Goal: Information Seeking & Learning: Learn about a topic

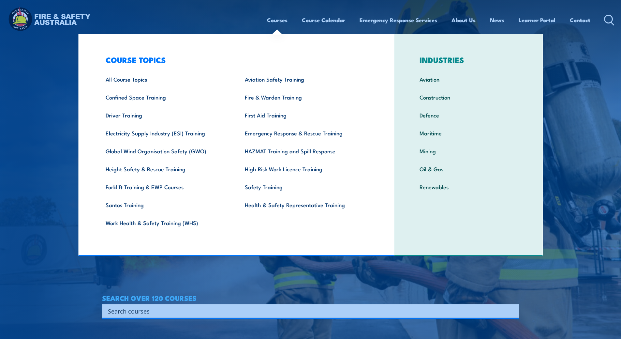
click at [275, 20] on link "Courses" at bounding box center [277, 19] width 21 height 17
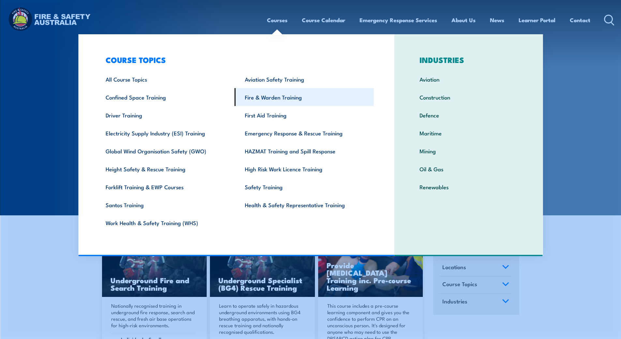
click at [272, 96] on link "Fire & Warden Training" at bounding box center [304, 97] width 139 height 18
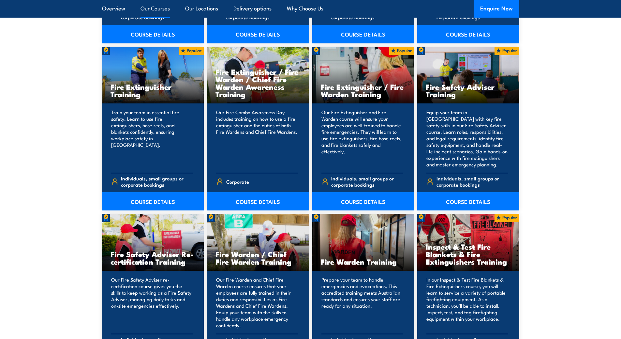
scroll to position [652, 0]
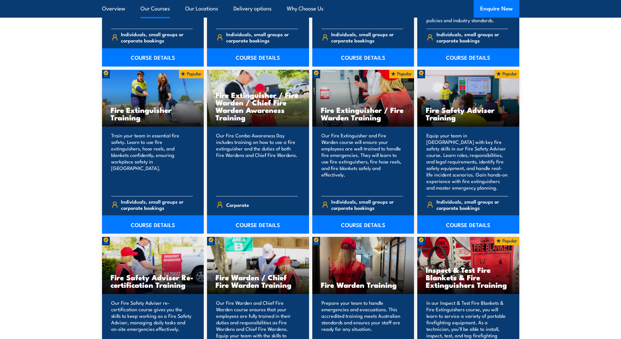
click at [465, 205] on span "Individuals, small groups or corporate bookings" at bounding box center [472, 204] width 72 height 12
click at [464, 223] on link "COURSE DETAILS" at bounding box center [468, 224] width 102 height 18
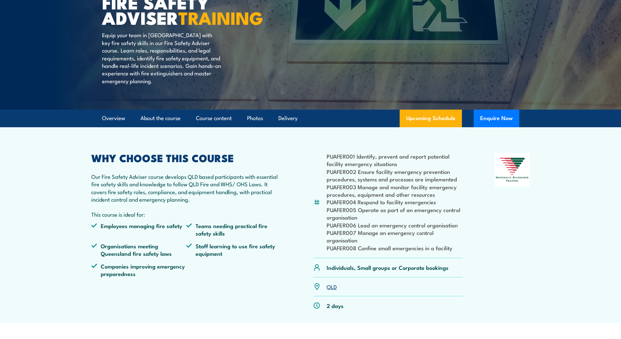
scroll to position [98, 0]
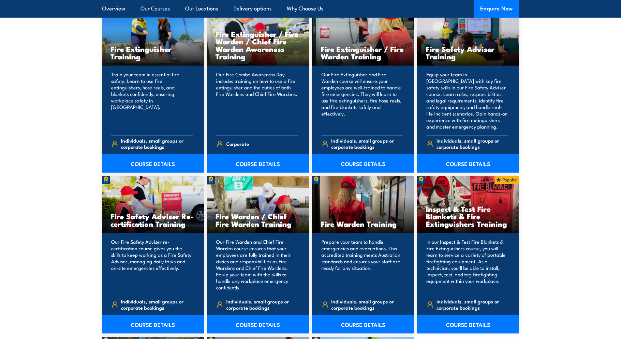
scroll to position [717, 0]
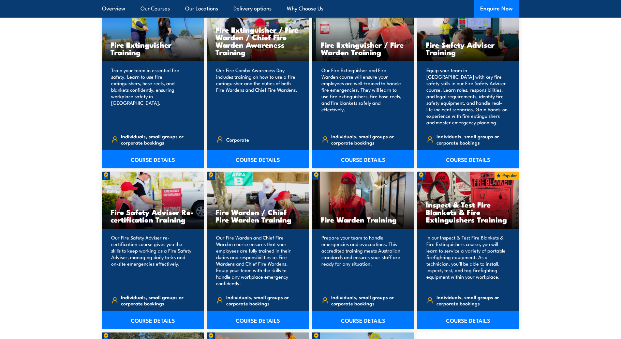
click at [158, 321] on link "COURSE DETAILS" at bounding box center [153, 320] width 102 height 18
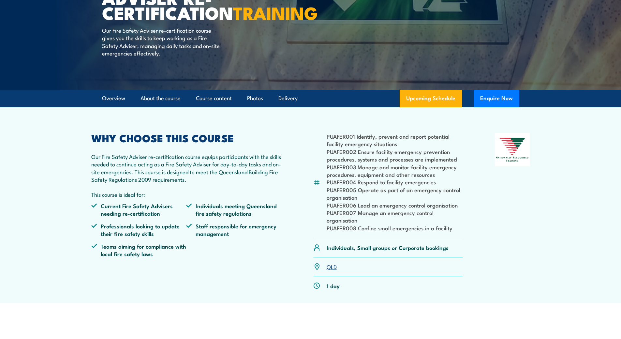
scroll to position [98, 0]
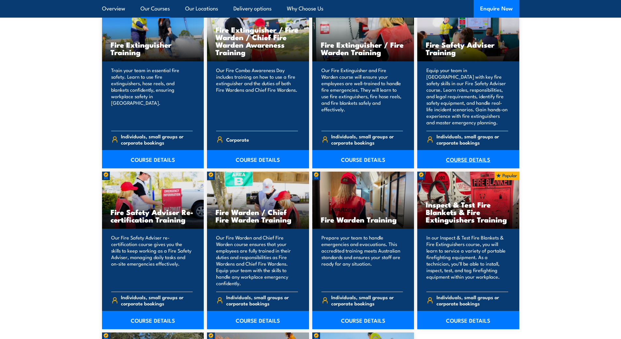
click at [461, 156] on link "COURSE DETAILS" at bounding box center [468, 159] width 102 height 18
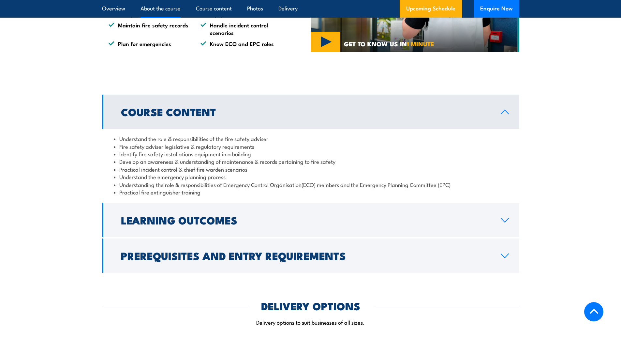
scroll to position [521, 0]
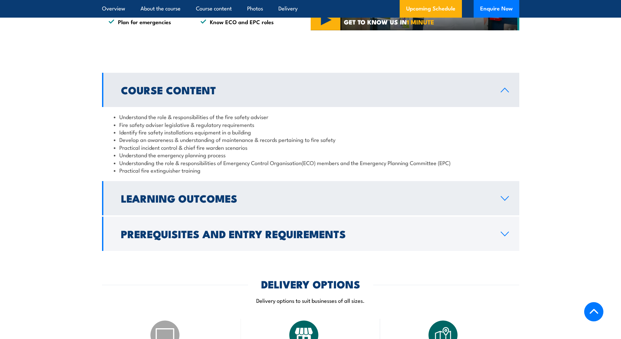
click at [506, 201] on icon at bounding box center [504, 197] width 9 height 5
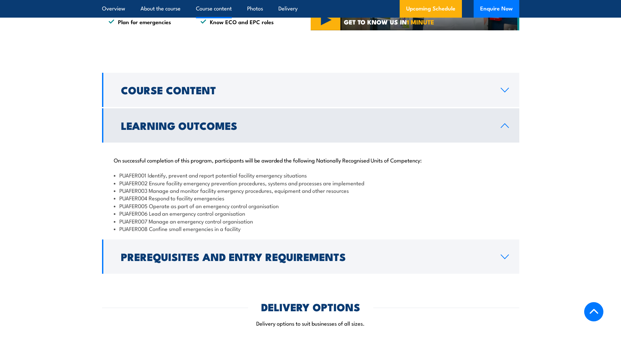
scroll to position [554, 0]
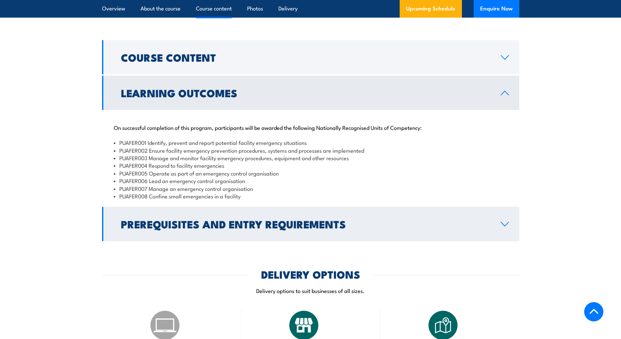
click at [507, 226] on icon at bounding box center [504, 223] width 9 height 5
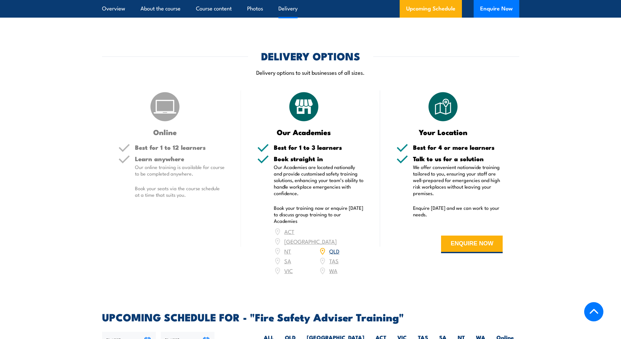
scroll to position [1043, 0]
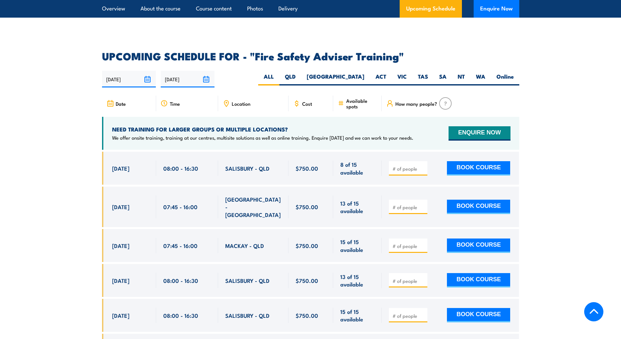
click at [53, 37] on div "COURSES > Fire & Warden Training FIRE SAFETY ADVISER TRAINING Equip your team i…" at bounding box center [310, 11] width 621 height 2109
